Goal: Task Accomplishment & Management: Complete application form

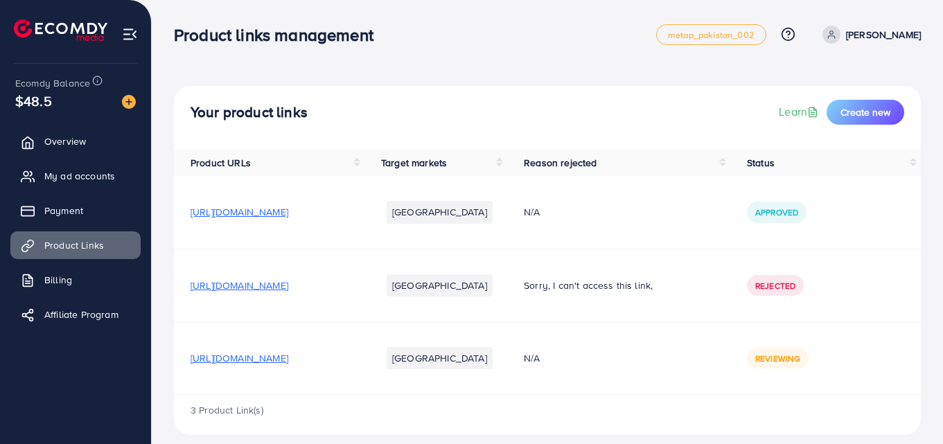
scroll to position [42, 0]
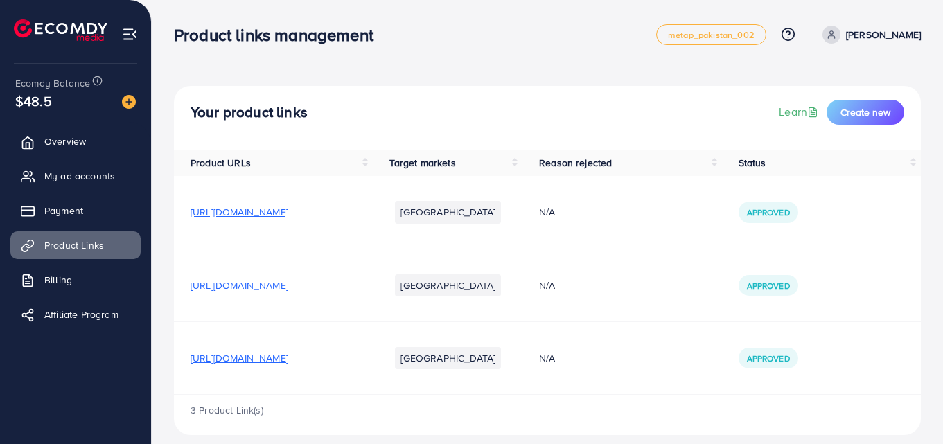
scroll to position [42, 0]
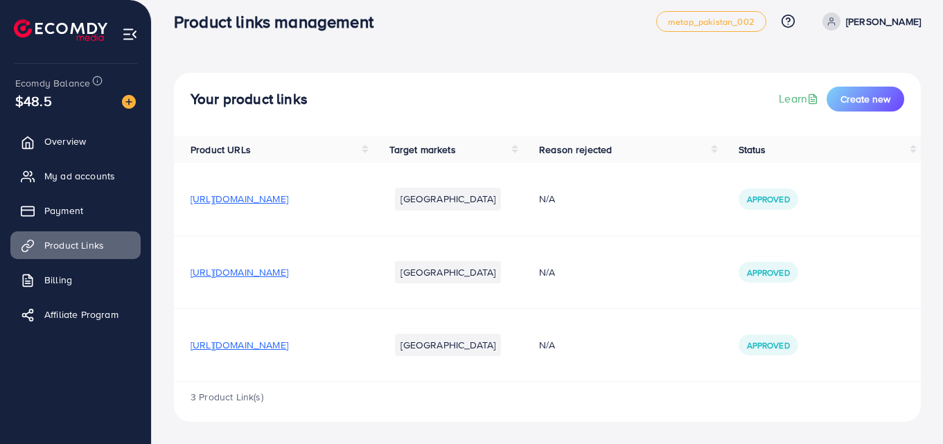
click at [63, 355] on ul "Overview My ad accounts Payment Product Links Billing Affiliate Program" at bounding box center [75, 247] width 151 height 251
click at [785, 91] on link "Learn" at bounding box center [800, 99] width 42 height 16
drag, startPoint x: 453, startPoint y: 335, endPoint x: 177, endPoint y: 345, distance: 275.9
click at [177, 345] on td "[URL][DOMAIN_NAME]" at bounding box center [273, 344] width 199 height 73
copy span "[URL][DOMAIN_NAME]"
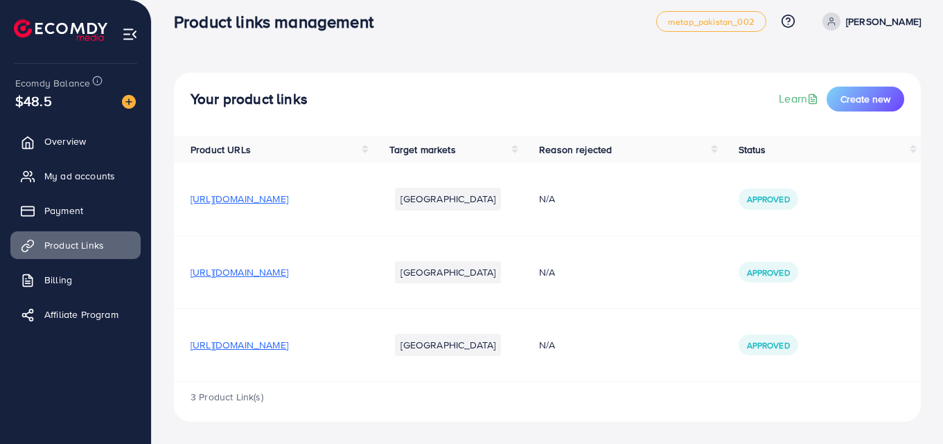
click at [257, 236] on td "[URL][DOMAIN_NAME]" at bounding box center [273, 272] width 199 height 73
click at [856, 87] on button "Create new" at bounding box center [866, 99] width 78 height 25
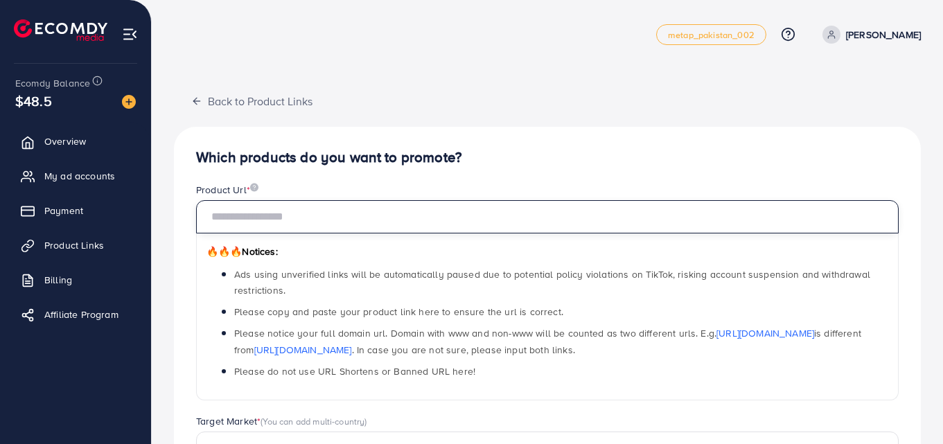
click at [285, 222] on input "text" at bounding box center [547, 216] width 703 height 33
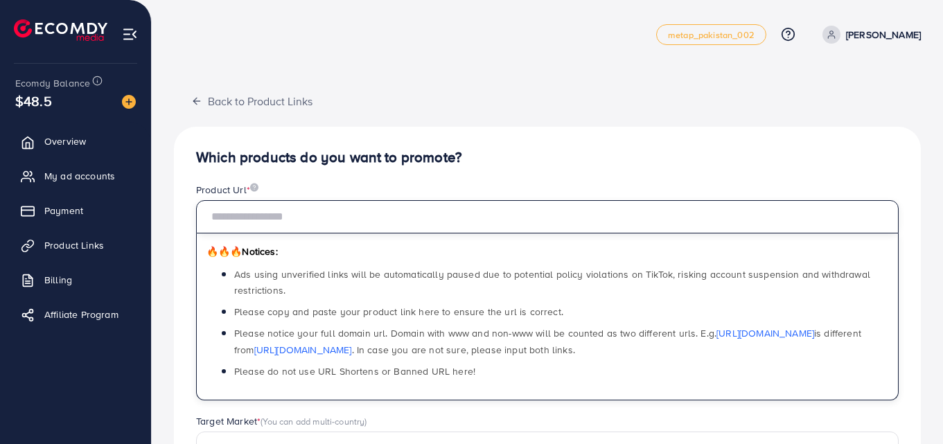
paste input "**********"
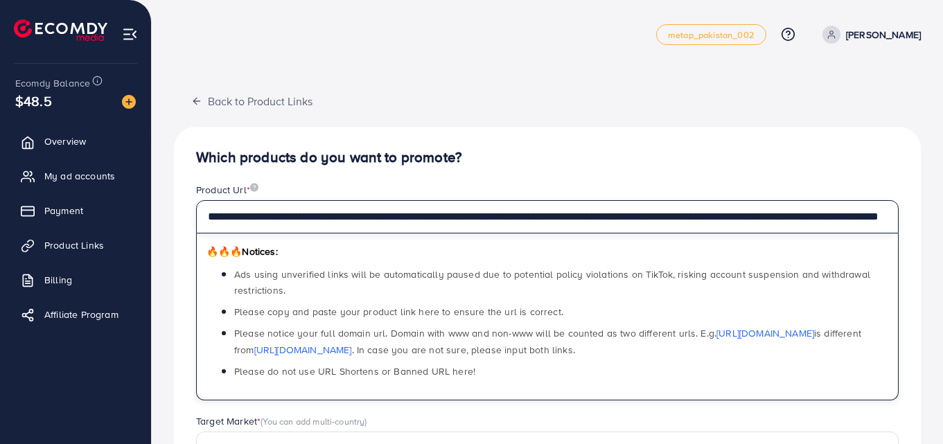
scroll to position [0, 244]
type input "**********"
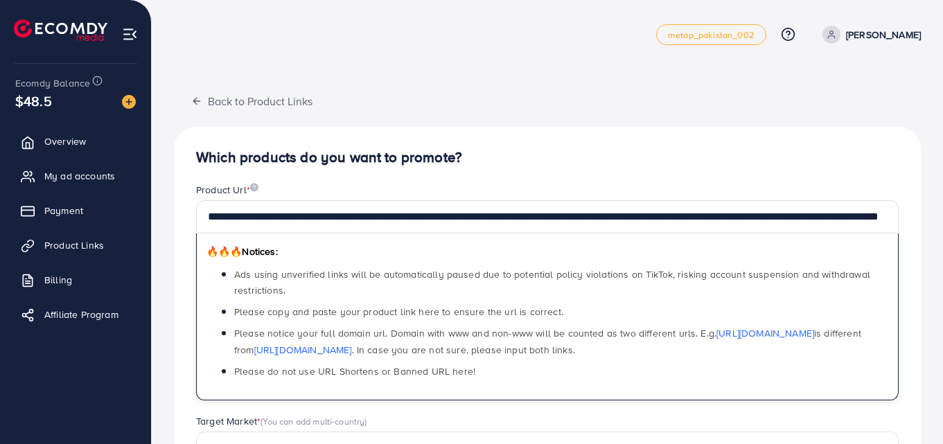
click at [542, 135] on div "**********" at bounding box center [547, 358] width 747 height 463
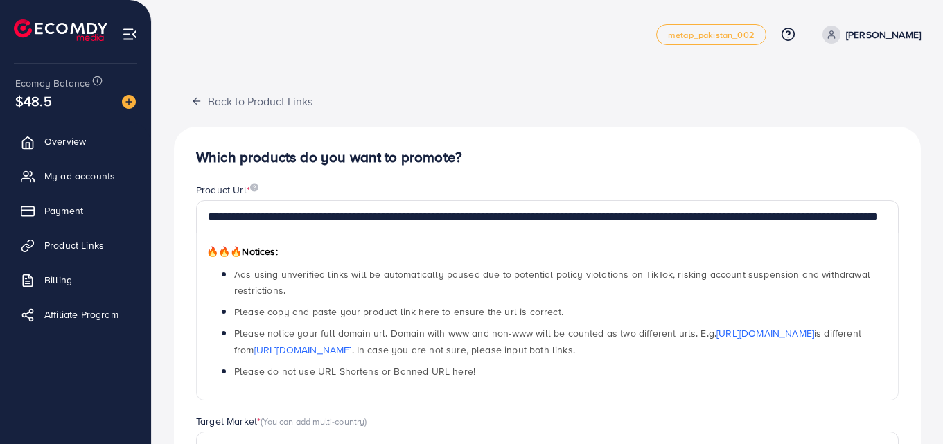
scroll to position [168, 0]
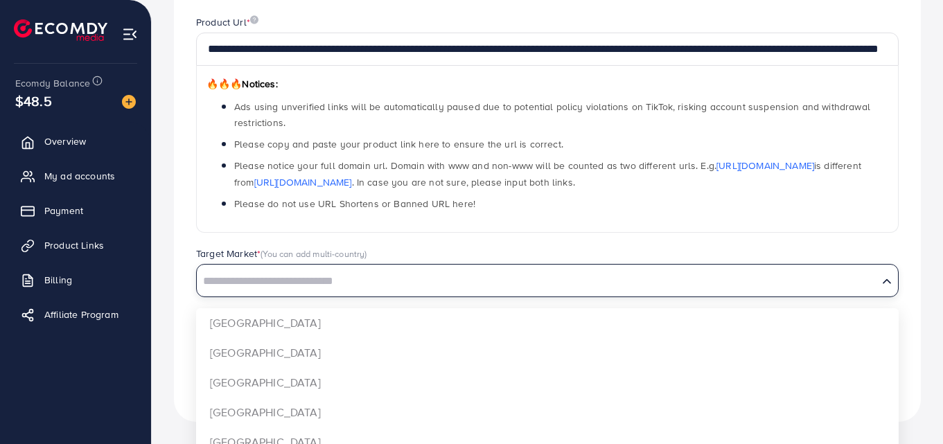
click at [308, 276] on input "Search for option" at bounding box center [537, 281] width 678 height 21
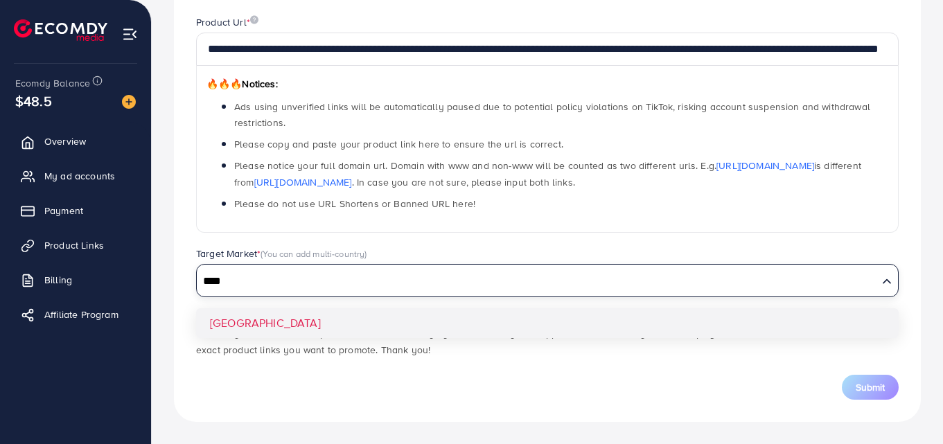
type input "****"
click at [264, 322] on div "**********" at bounding box center [547, 190] width 747 height 463
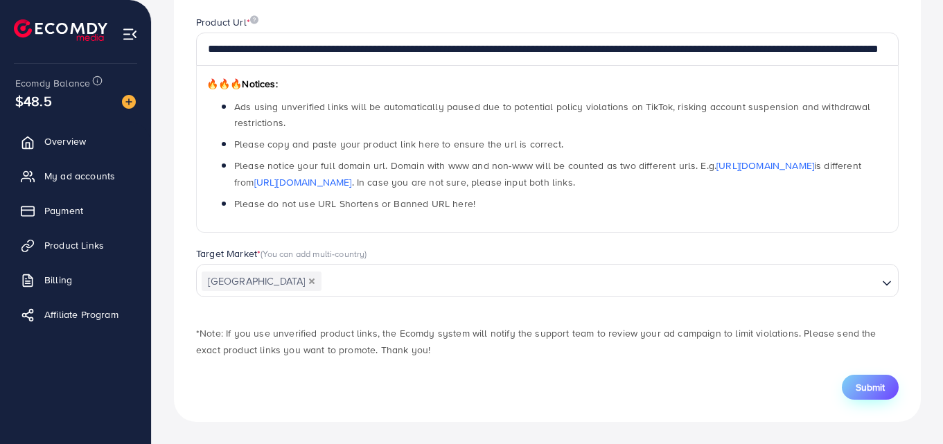
click at [850, 380] on button "Submit" at bounding box center [870, 387] width 57 height 25
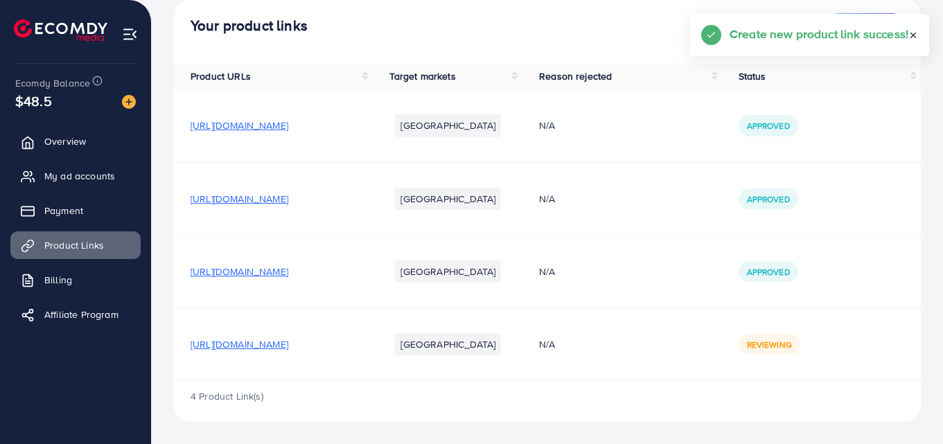
scroll to position [129, 0]
drag, startPoint x: 94, startPoint y: 175, endPoint x: 217, endPoint y: 186, distance: 123.8
click at [94, 175] on span "My ad accounts" at bounding box center [79, 176] width 71 height 14
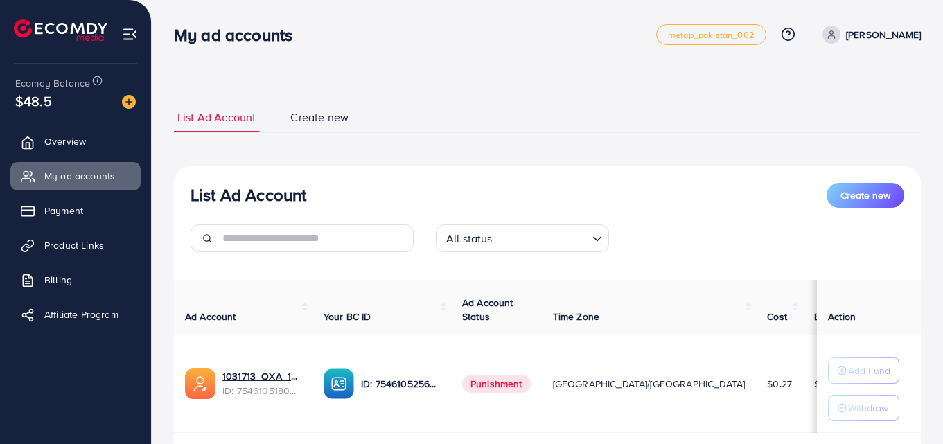
scroll to position [92, 0]
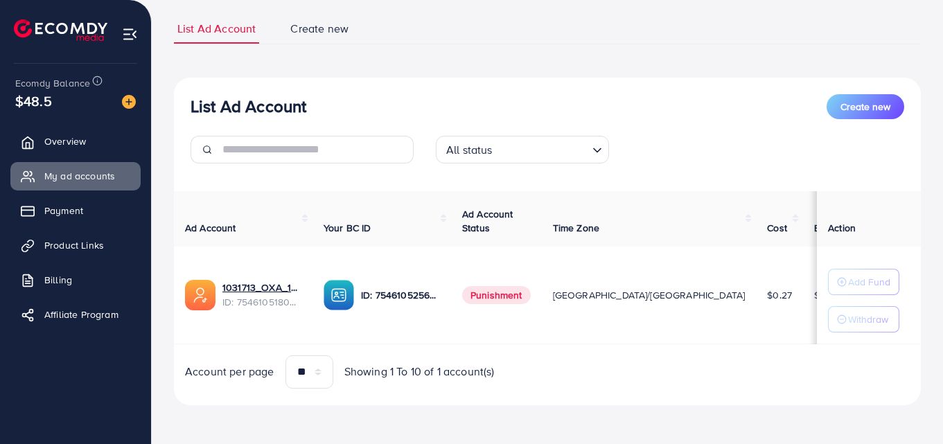
drag, startPoint x: 509, startPoint y: 340, endPoint x: 595, endPoint y: 340, distance: 85.9
click at [595, 340] on tr "1031713_OXA_1756964880256 ID: 7546105180023390226 ID: 7546105256468496400 Punis…" at bounding box center [660, 296] width 972 height 98
click at [584, 358] on div "Account per page ** ** ** *** Showing 1 To 10 of 1 account(s)" at bounding box center [547, 371] width 769 height 33
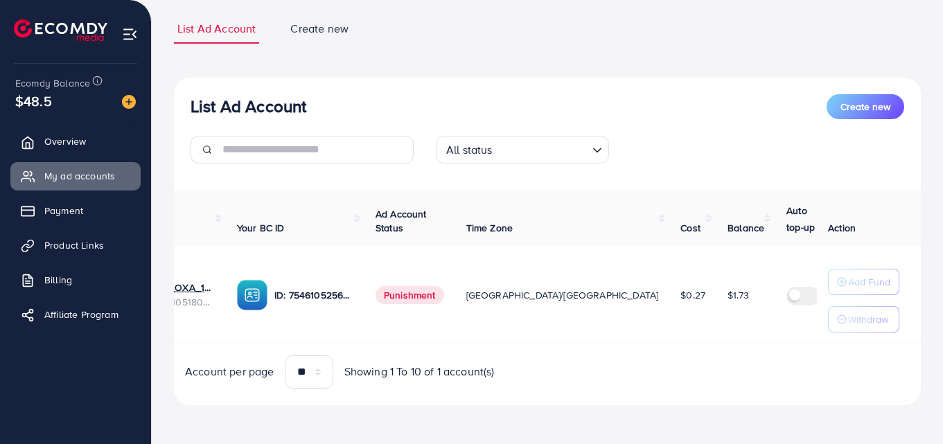
scroll to position [0, 0]
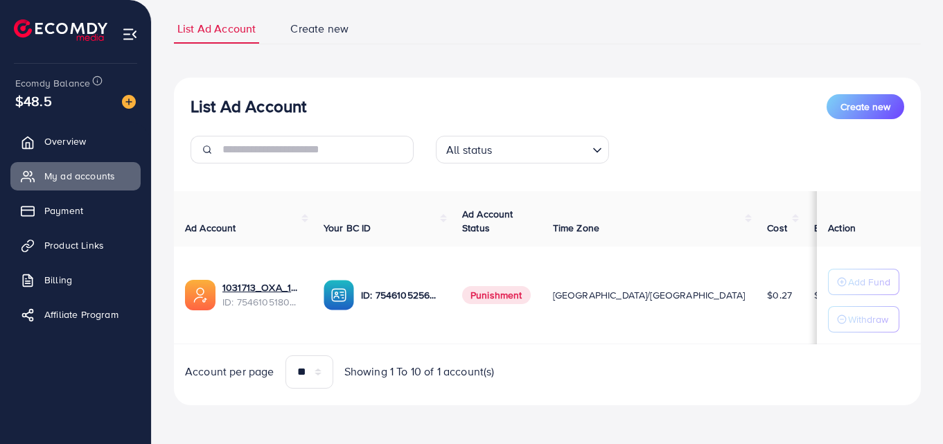
click at [493, 378] on span "Showing 1 To 10 of 1 account(s)" at bounding box center [419, 372] width 150 height 16
click at [504, 396] on div "List Ad Account Create new All status Loading... Ad Account Your BC ID Ad Accou…" at bounding box center [547, 242] width 747 height 328
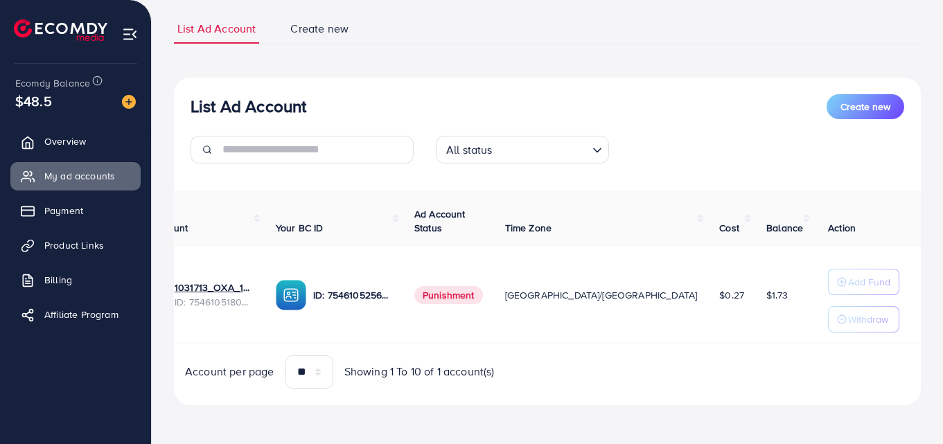
scroll to position [0, 87]
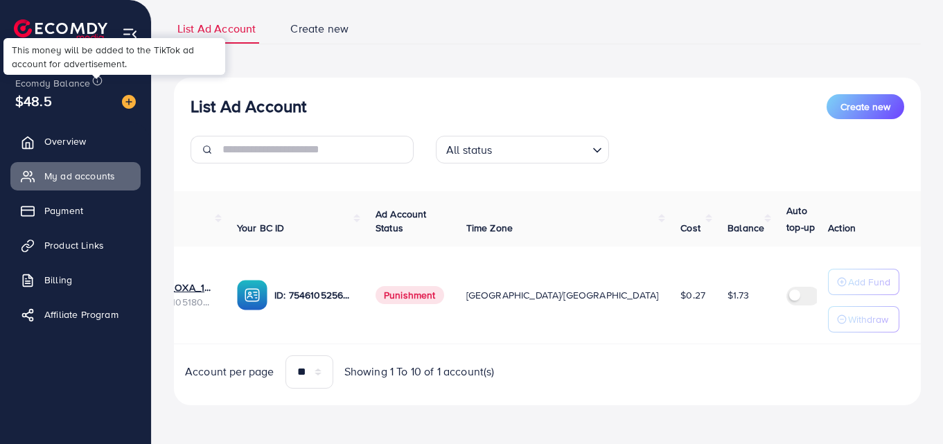
click at [98, 79] on line at bounding box center [98, 79] width 0 height 0
click at [98, 79] on icon at bounding box center [97, 81] width 10 height 10
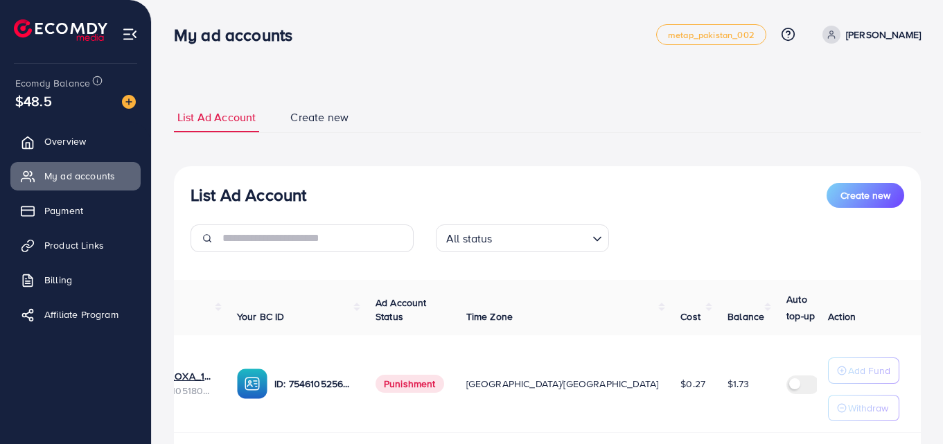
scroll to position [92, 0]
